Goal: Obtain resource: Download file/media

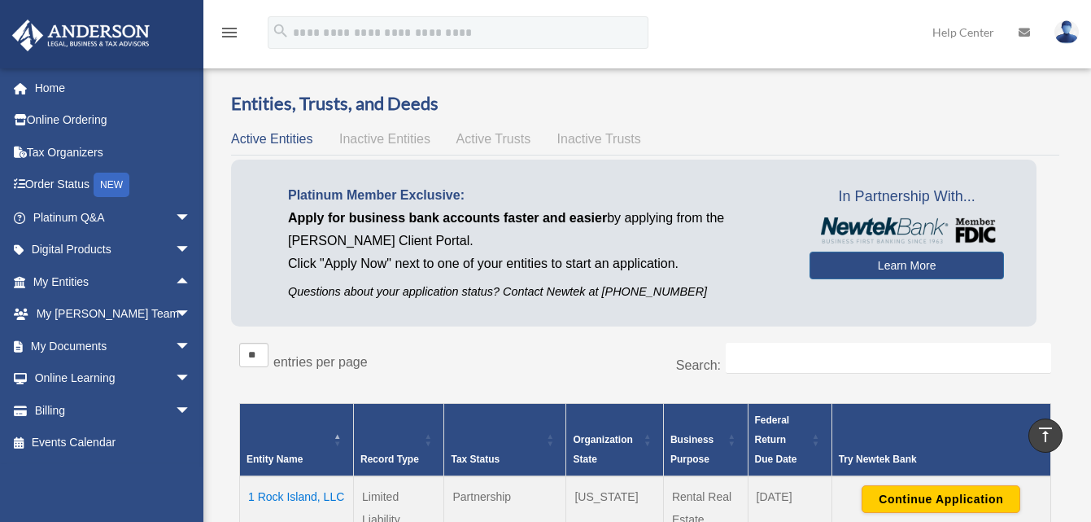
scroll to position [895, 0]
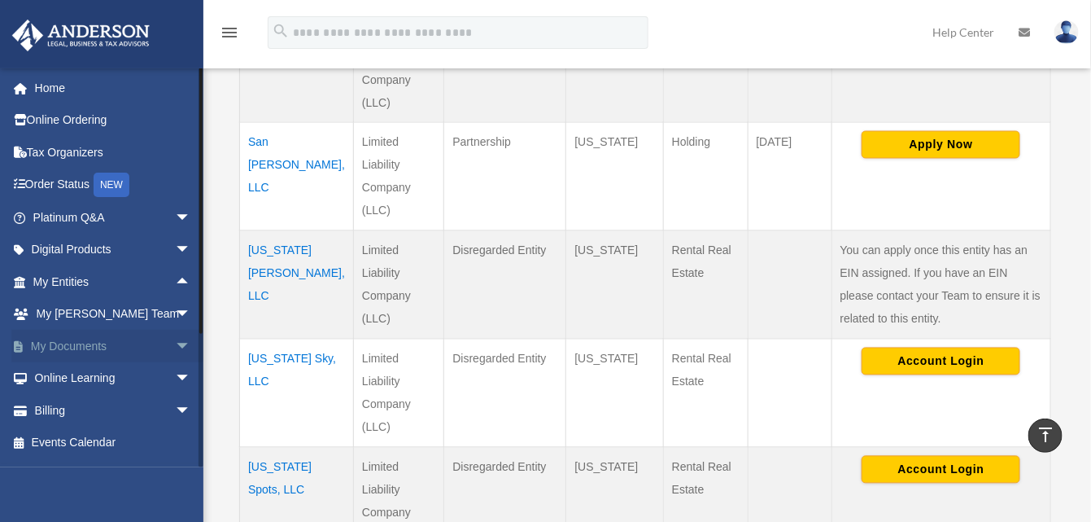
click at [175, 344] on span "arrow_drop_down" at bounding box center [191, 345] width 33 height 33
click at [68, 377] on link "Box" at bounding box center [119, 378] width 193 height 33
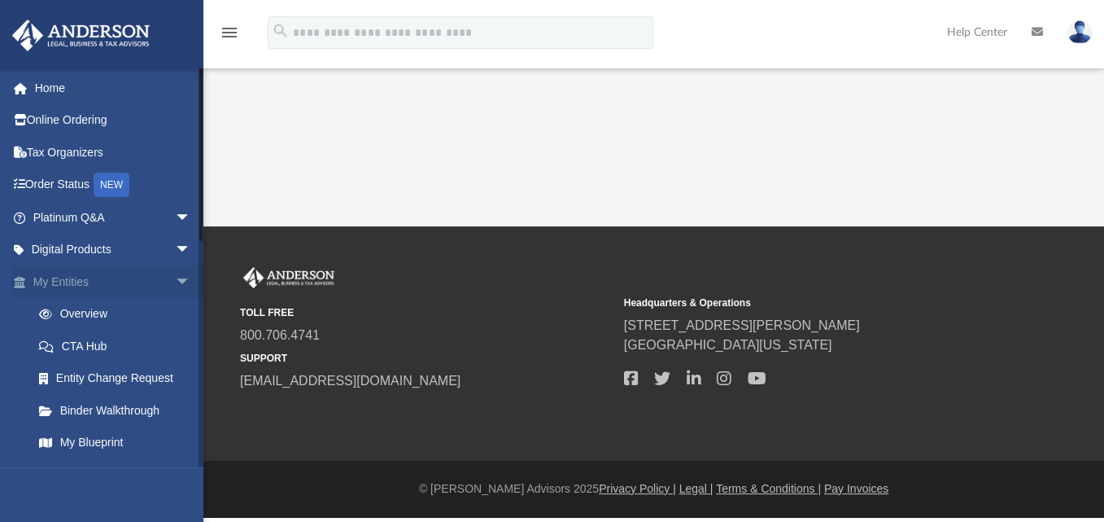
click at [175, 275] on span "arrow_drop_down" at bounding box center [191, 281] width 33 height 33
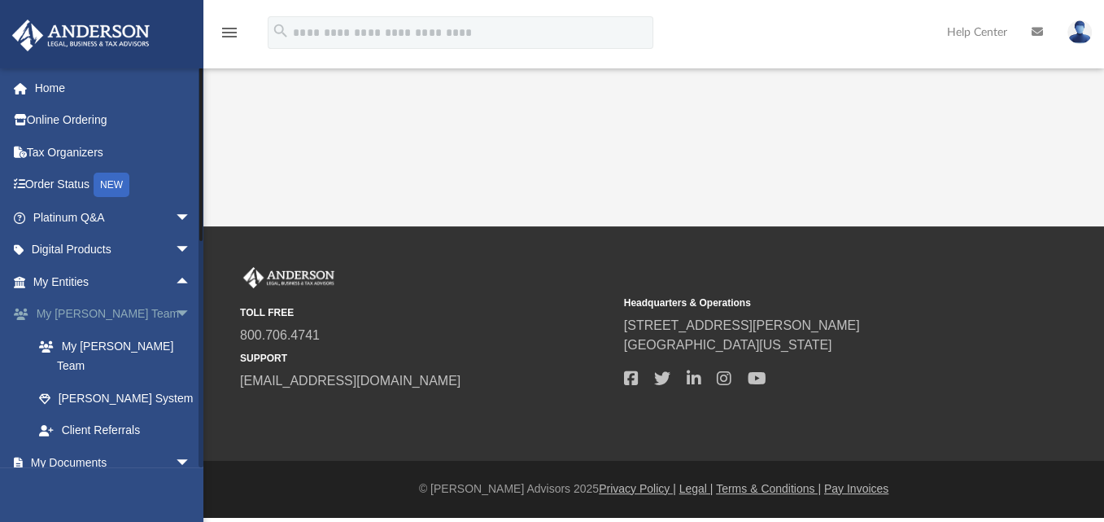
click at [175, 310] on span "arrow_drop_down" at bounding box center [191, 314] width 33 height 33
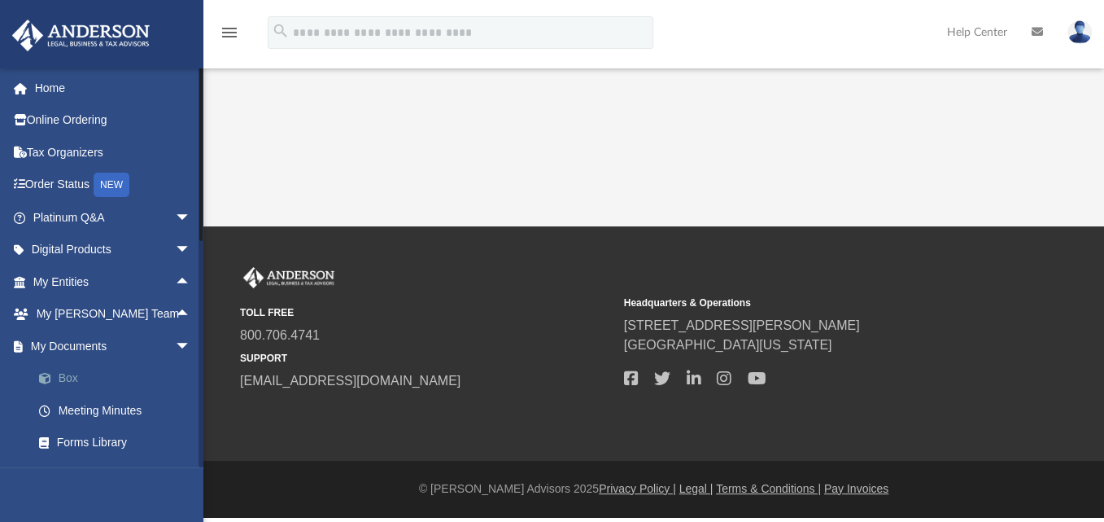
click at [59, 377] on link "Box" at bounding box center [119, 378] width 193 height 33
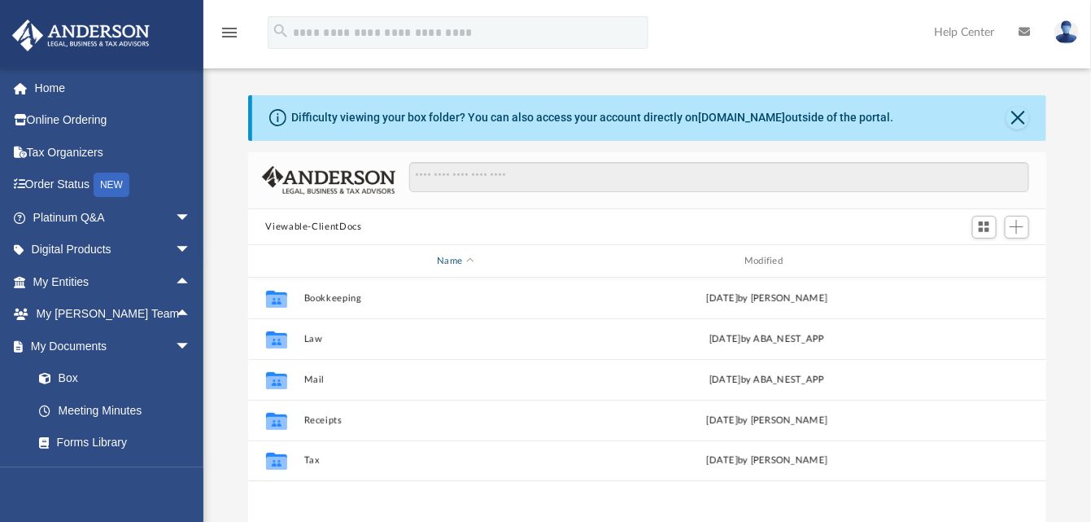
scroll to position [356, 786]
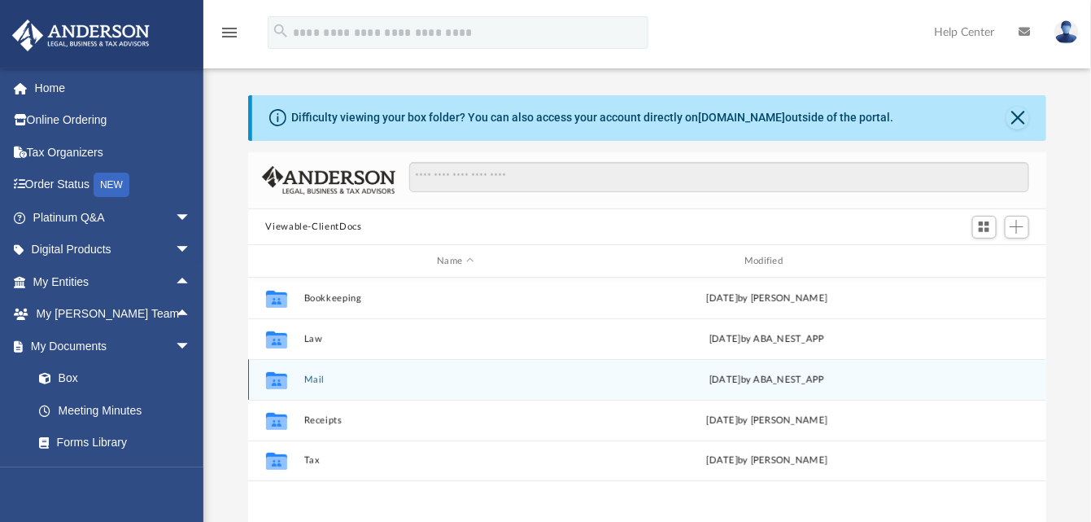
click at [307, 379] on button "Mail" at bounding box center [455, 379] width 304 height 11
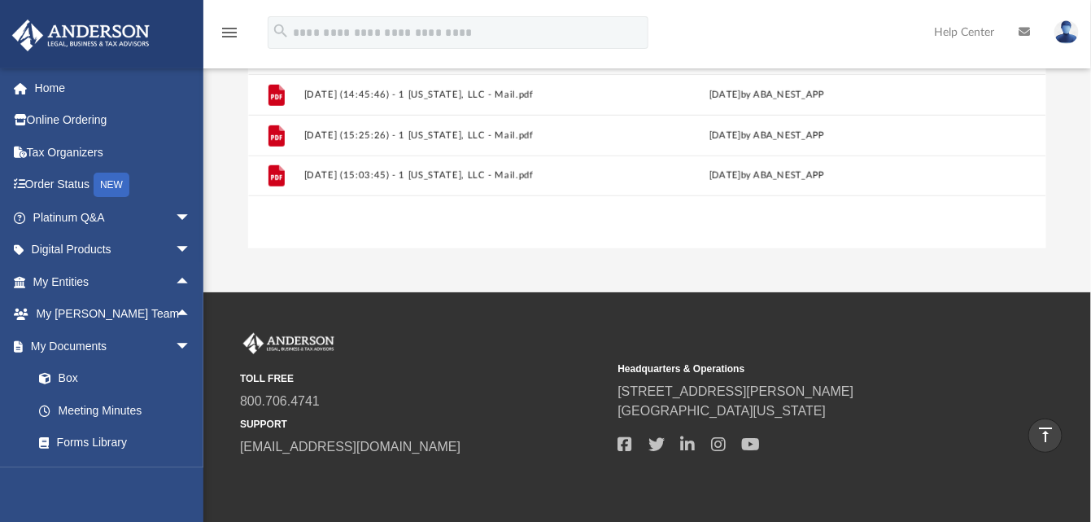
scroll to position [345, 0]
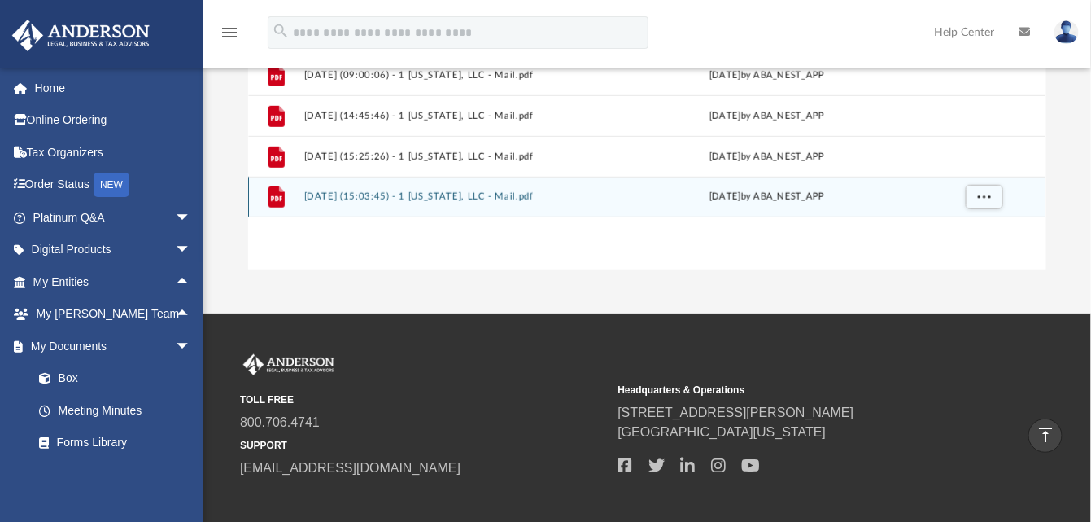
click at [429, 192] on button "2025.09.23 (15:03:45) - 1 Virginia, LLC - Mail.pdf" at bounding box center [455, 197] width 304 height 11
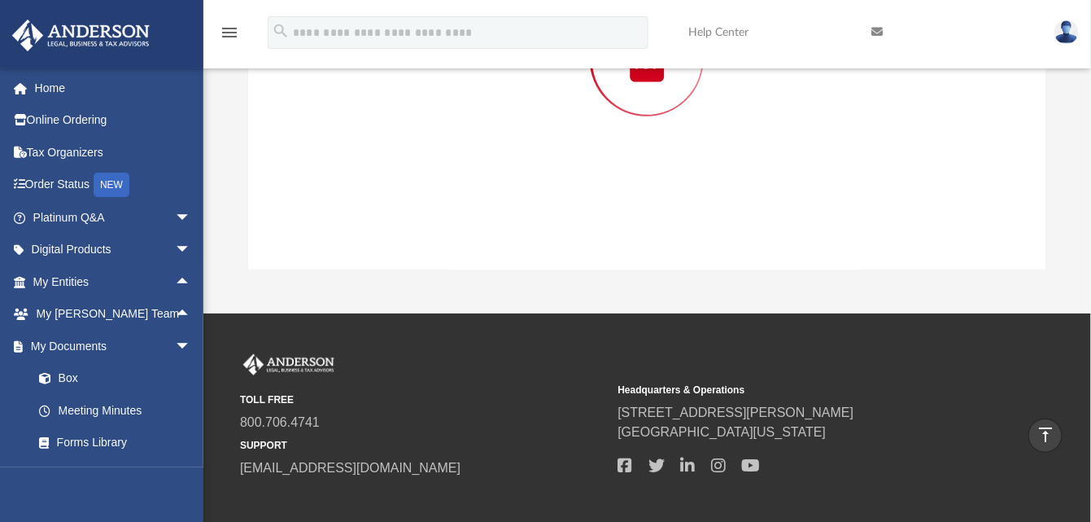
scroll to position [151, 0]
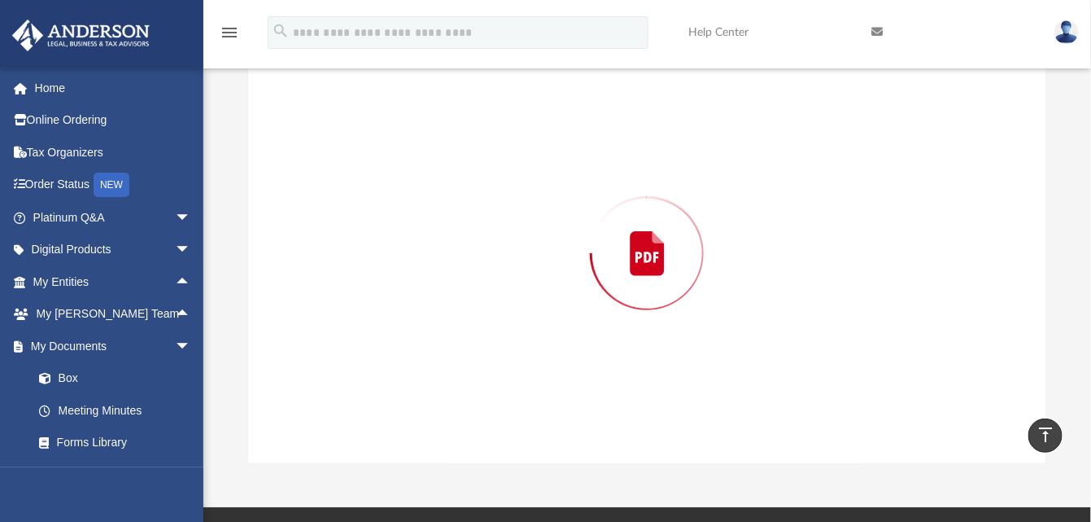
click at [429, 192] on div "Preview" at bounding box center [647, 253] width 799 height 420
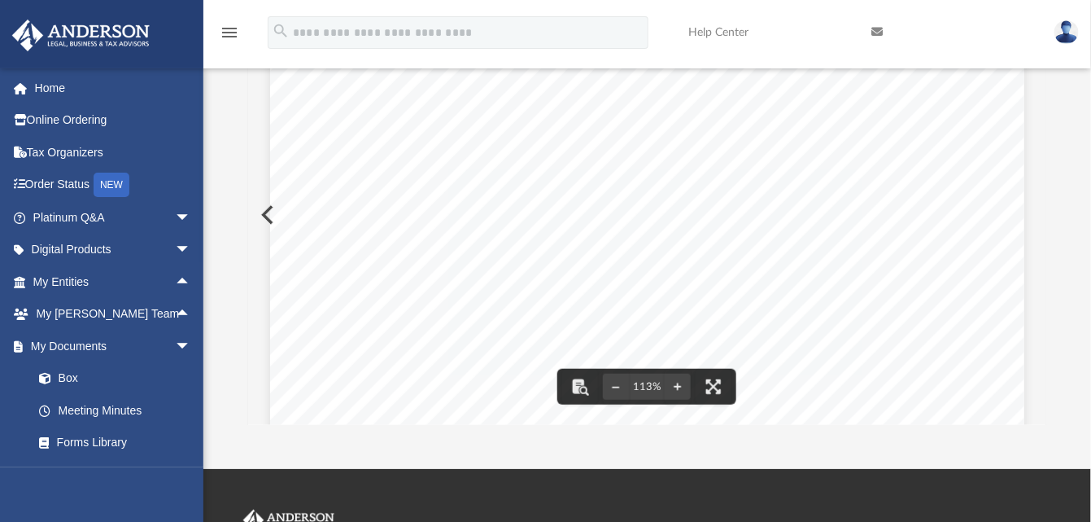
scroll to position [0, 0]
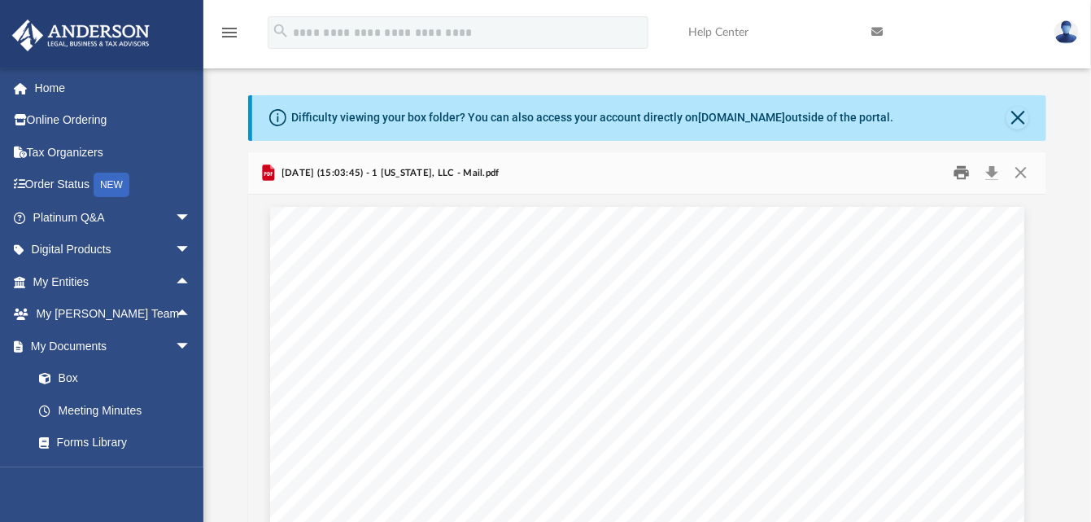
click at [964, 177] on button "Print" at bounding box center [961, 172] width 33 height 25
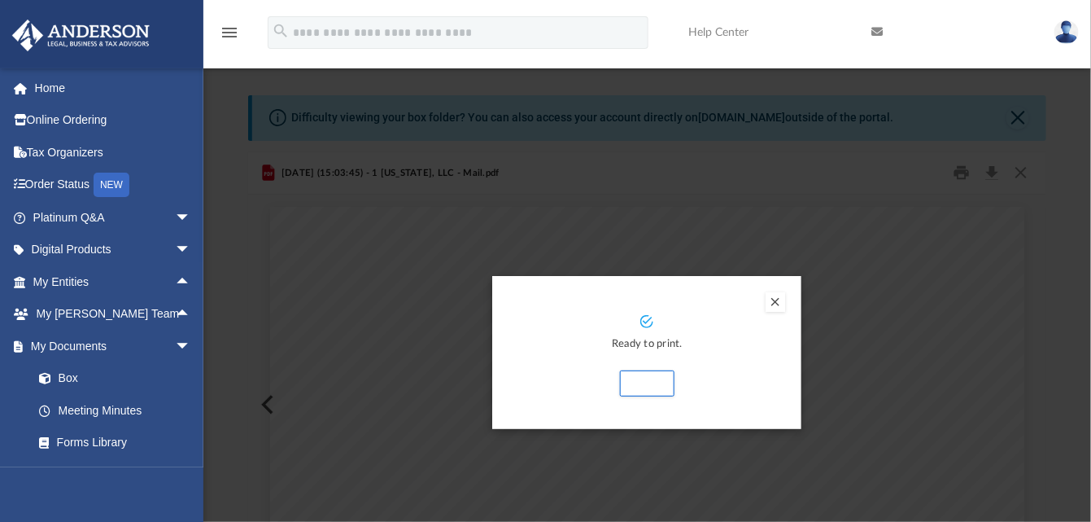
click at [773, 300] on button "Preview" at bounding box center [776, 302] width 20 height 20
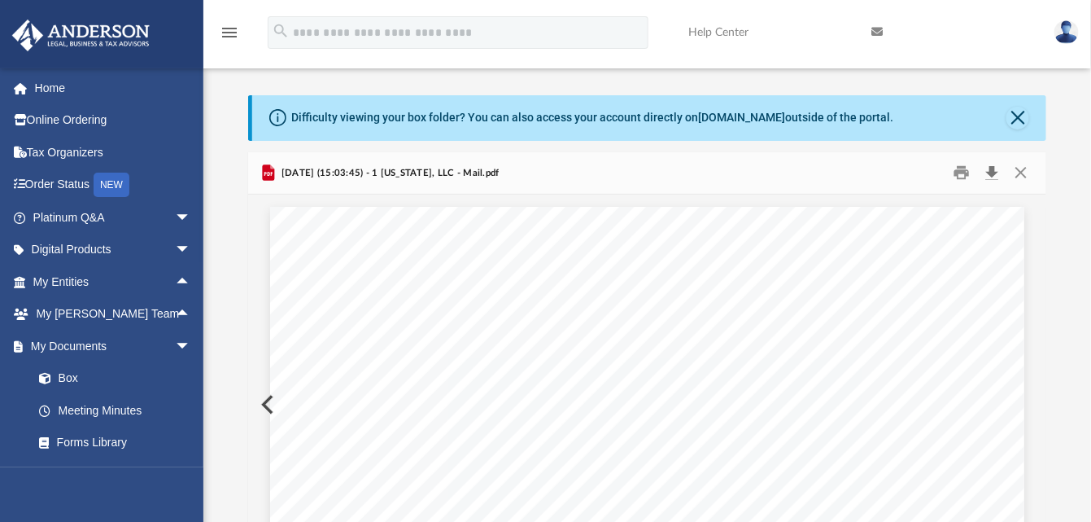
click at [994, 163] on button "Download" at bounding box center [992, 172] width 29 height 25
click at [1024, 173] on button "Close" at bounding box center [1020, 172] width 29 height 25
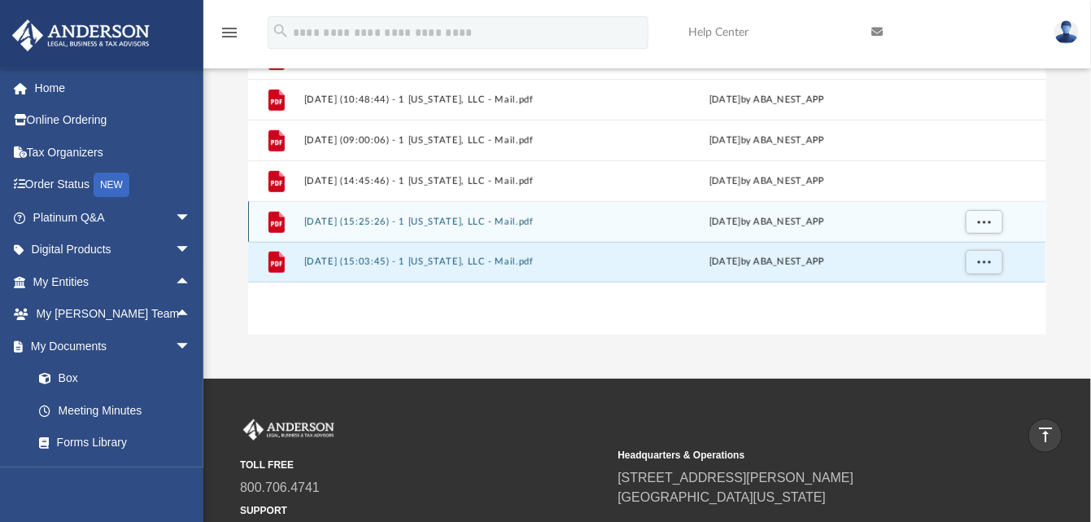
click at [578, 208] on div "File 2025.09.15 (15:25:26) - 1 Virginia, LLC - Mail.pdf Mon Sep 15 2025 by ABA_…" at bounding box center [647, 221] width 799 height 41
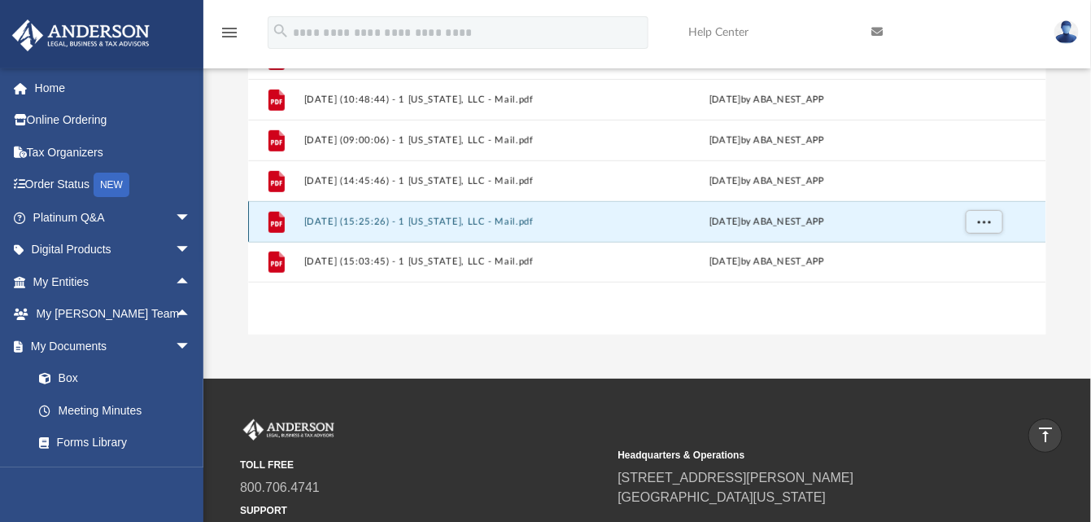
click at [578, 208] on div "File 2025.09.15 (15:25:26) - 1 Virginia, LLC - Mail.pdf Mon Sep 15 2025 by ABA_…" at bounding box center [647, 221] width 799 height 41
click at [438, 222] on button "2025.09.15 (15:25:26) - 1 Virginia, LLC - Mail.pdf" at bounding box center [455, 221] width 304 height 11
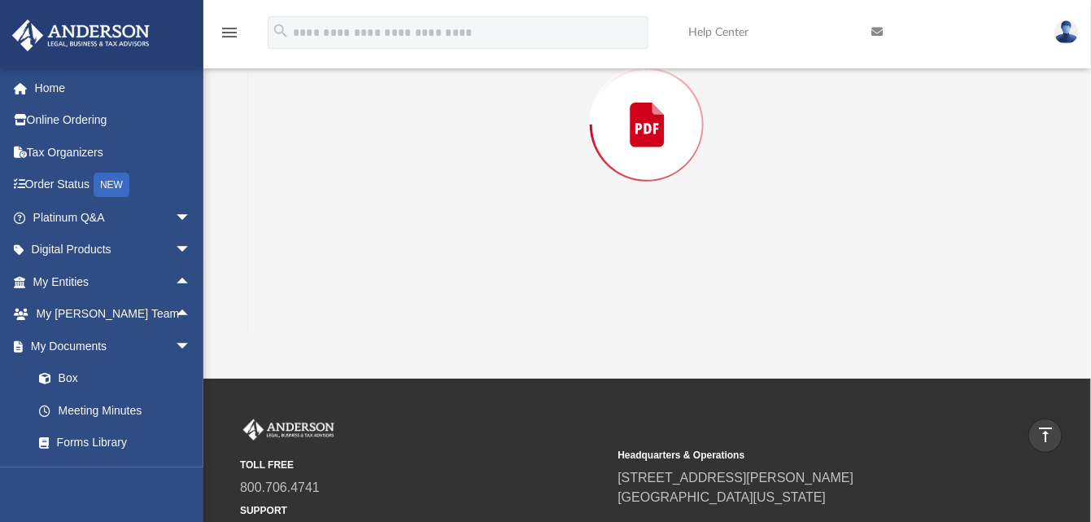
scroll to position [151, 0]
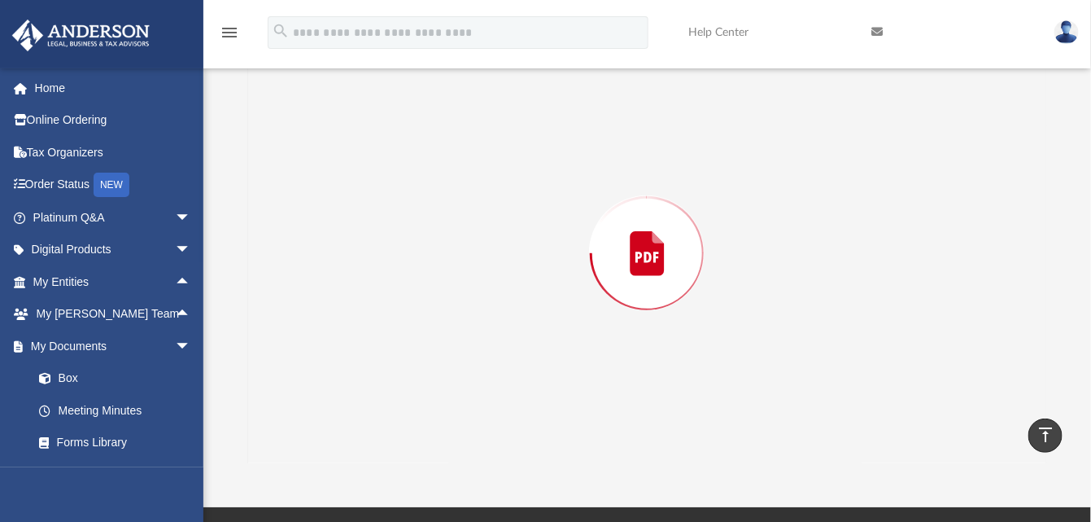
click at [438, 222] on div "Preview" at bounding box center [647, 253] width 799 height 420
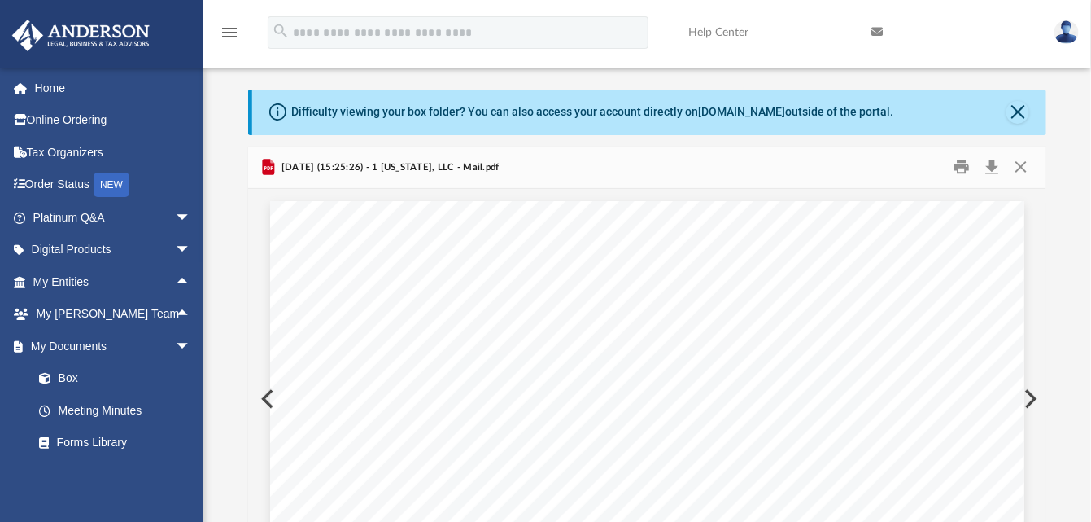
scroll to position [0, 0]
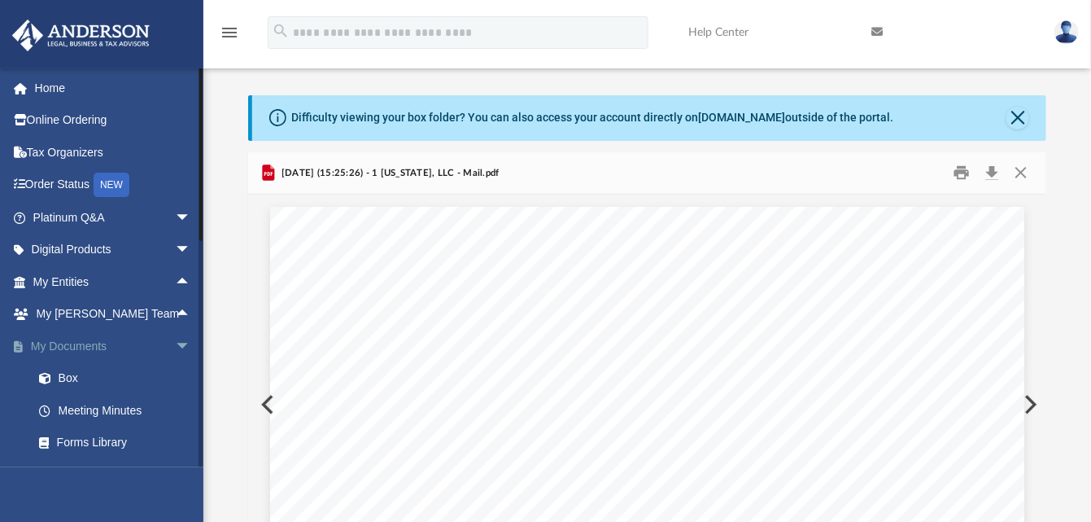
click at [175, 339] on span "arrow_drop_down" at bounding box center [191, 345] width 33 height 33
click at [59, 277] on link "My Entities arrow_drop_up" at bounding box center [113, 281] width 204 height 33
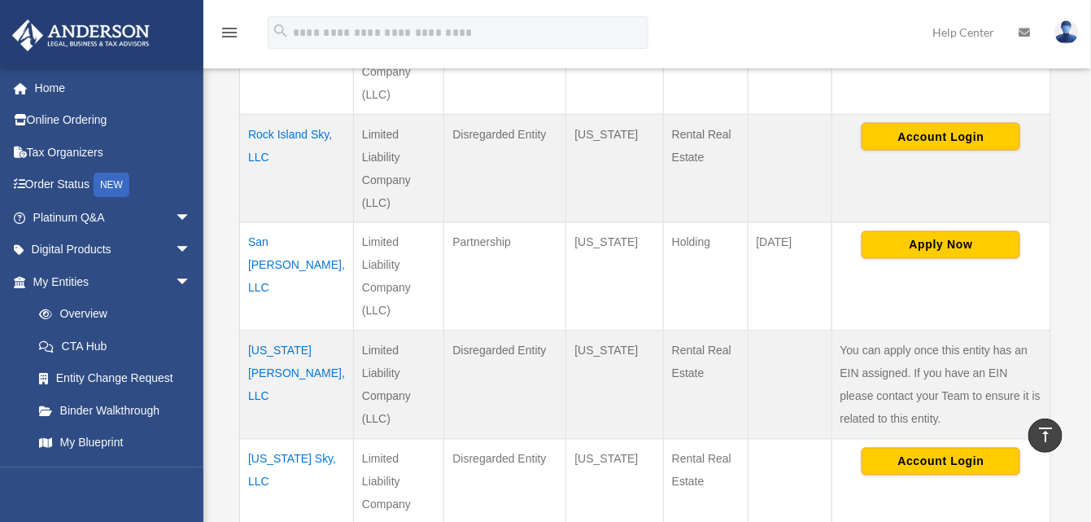
scroll to position [814, 0]
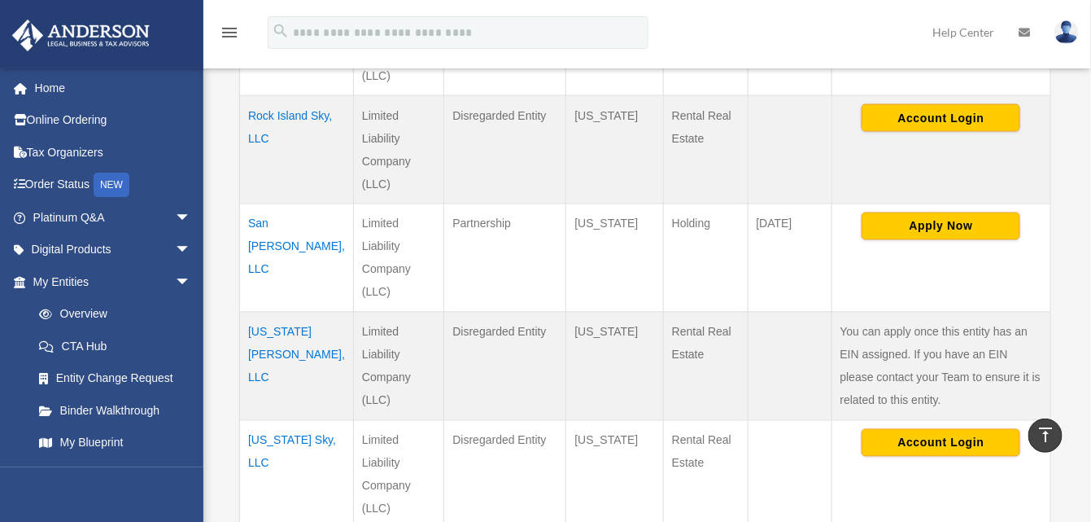
click at [289, 330] on td "[US_STATE][PERSON_NAME], LLC" at bounding box center [297, 366] width 114 height 108
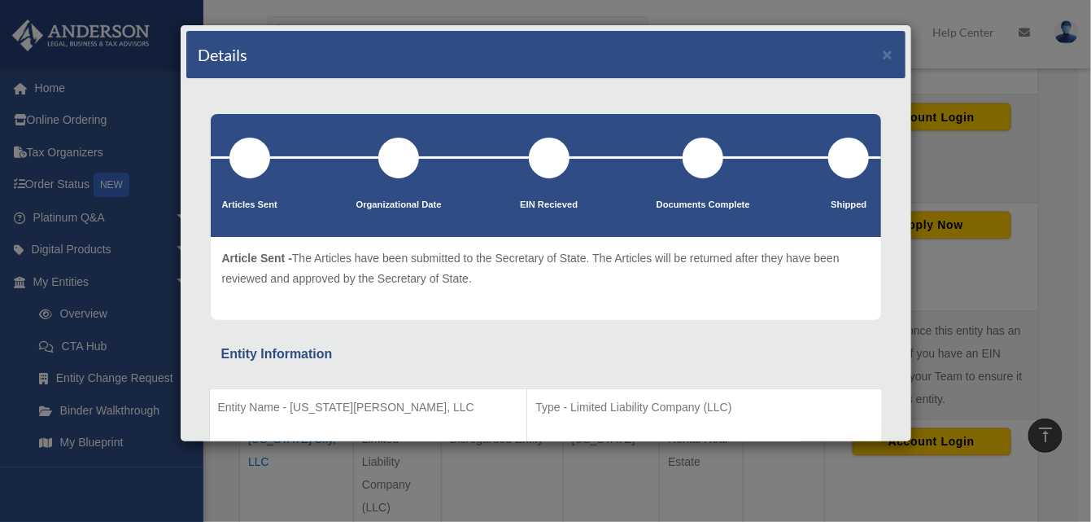
click at [248, 161] on div at bounding box center [249, 157] width 41 height 41
click at [883, 50] on button "×" at bounding box center [888, 54] width 11 height 17
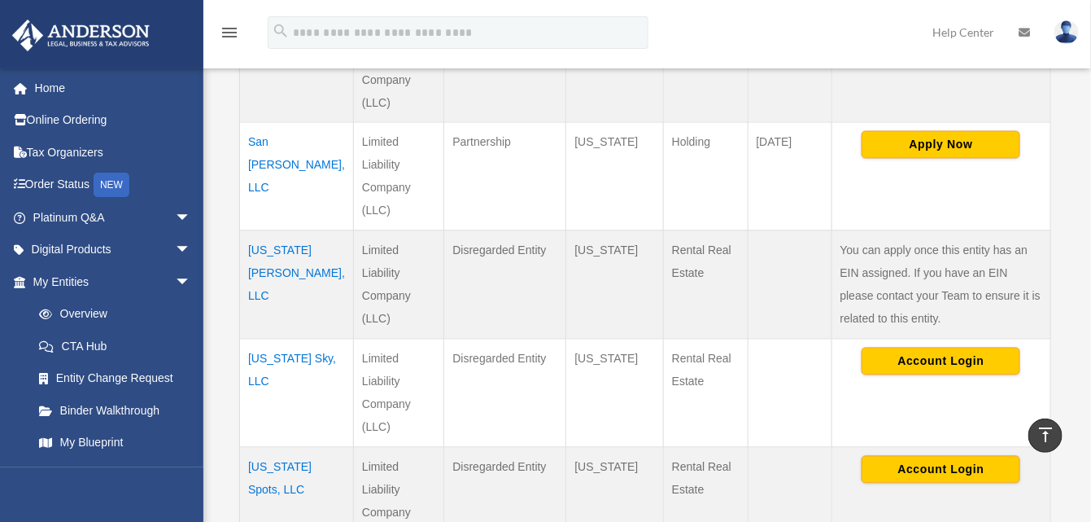
scroll to position [895, 0]
